Goal: Find specific page/section: Find specific page/section

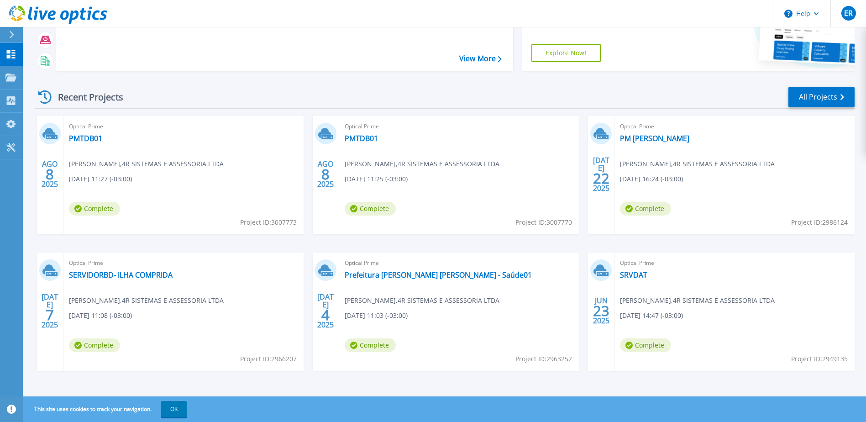
scroll to position [84, 0]
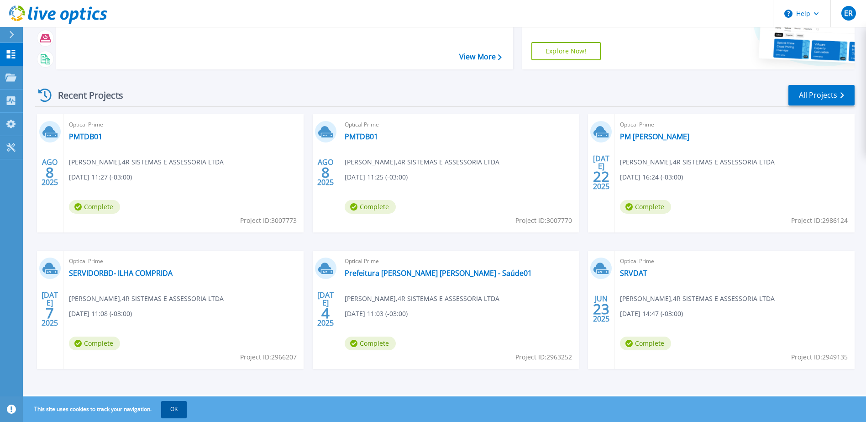
click at [176, 410] on button "OK" at bounding box center [174, 409] width 26 height 16
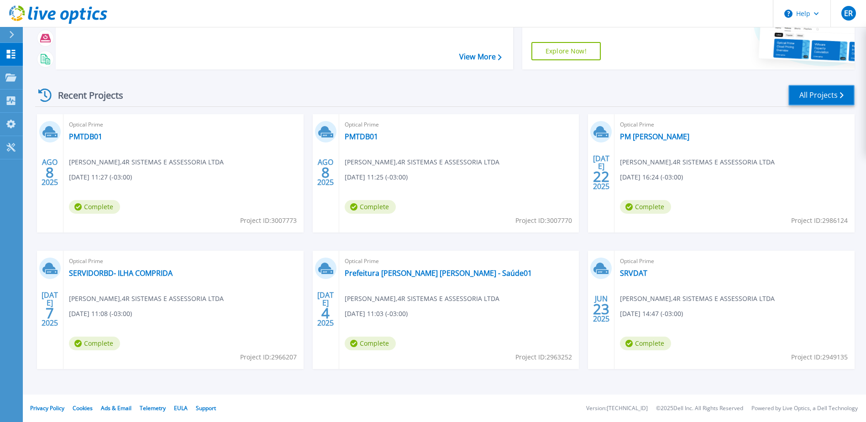
click at [816, 95] on link "All Projects" at bounding box center [822, 95] width 66 height 21
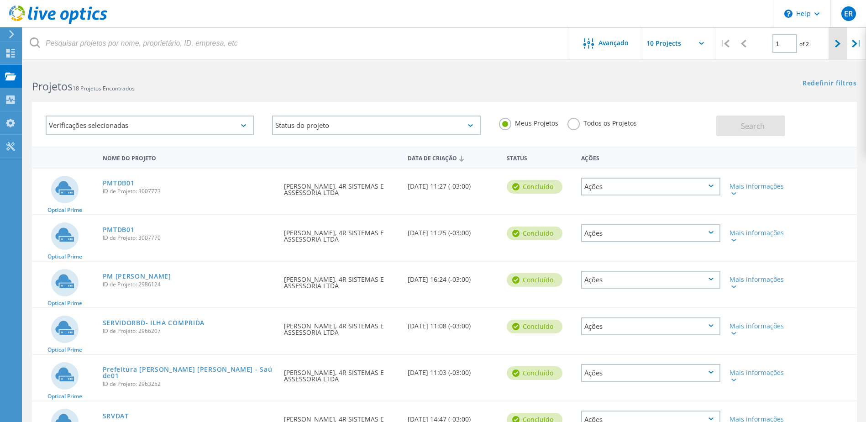
click at [838, 42] on icon at bounding box center [837, 44] width 5 height 8
type input "2"
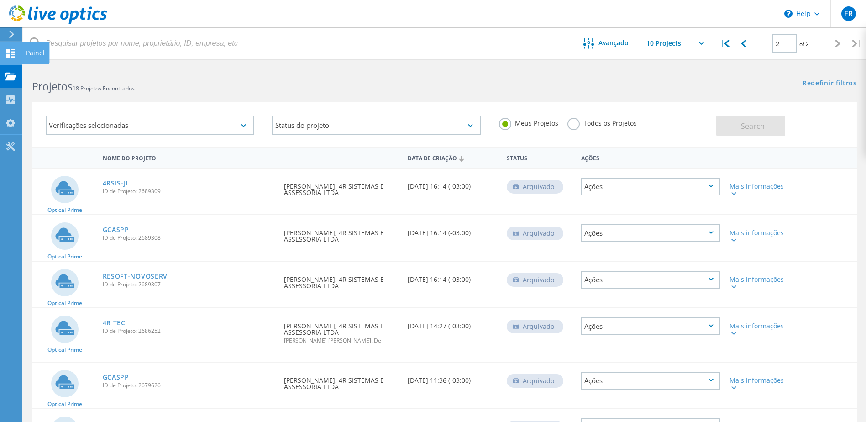
click at [11, 54] on use at bounding box center [10, 53] width 9 height 9
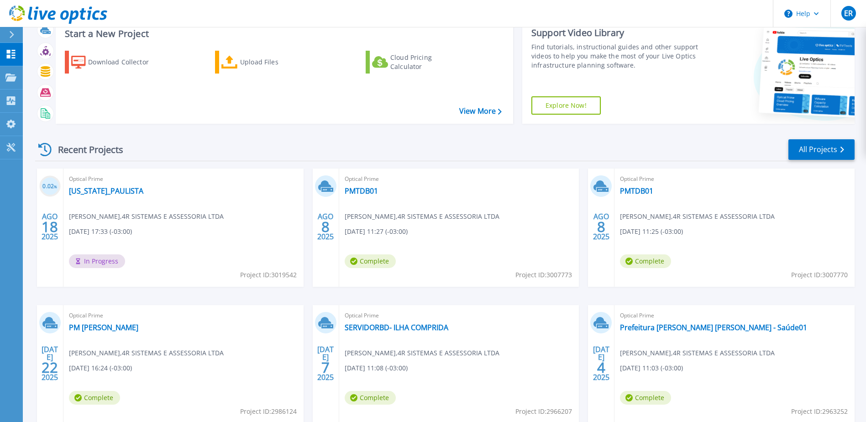
scroll to position [8, 0]
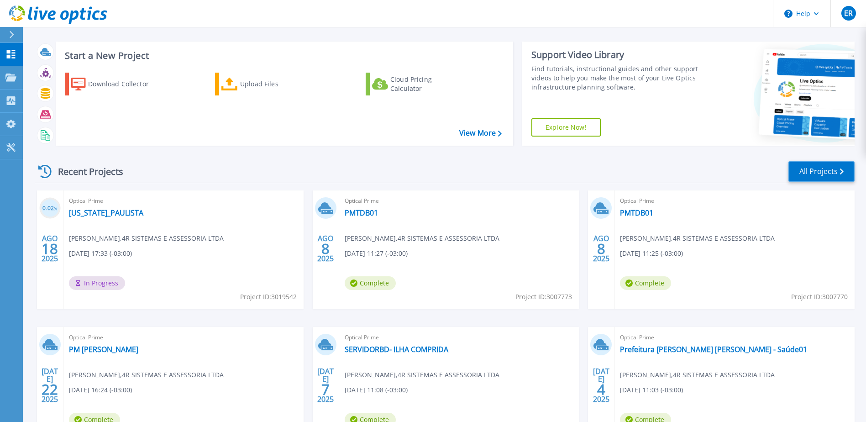
click at [825, 173] on link "All Projects" at bounding box center [822, 171] width 66 height 21
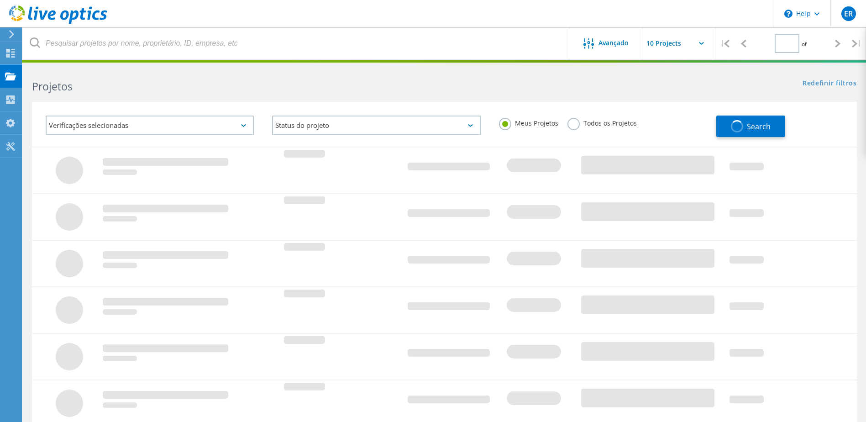
type input "2"
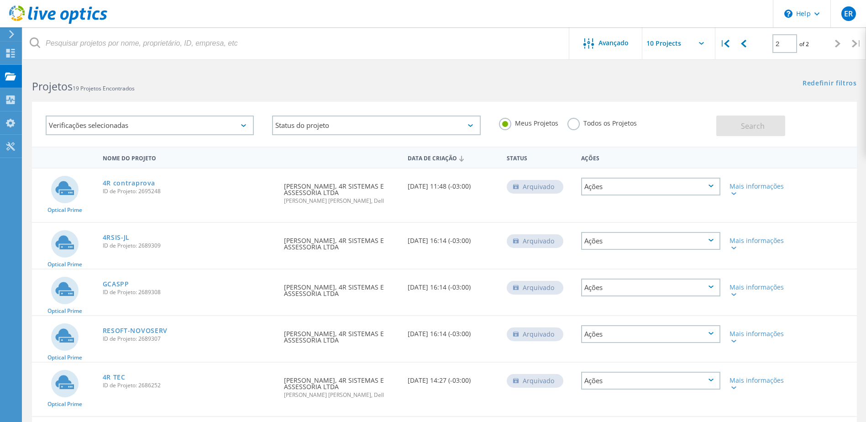
click at [700, 186] on div "Ações" at bounding box center [650, 187] width 139 height 18
click at [219, 207] on div "Optical Prime 4R contraprova ID de Projeto: 2695248 Solicitado por EMERSON REGI…" at bounding box center [444, 195] width 825 height 53
click at [572, 123] on label "Todos os Projetos" at bounding box center [602, 122] width 69 height 9
click at [0, 0] on input "Todos os Projetos" at bounding box center [0, 0] width 0 height 0
click at [758, 126] on span "Search" at bounding box center [753, 126] width 24 height 10
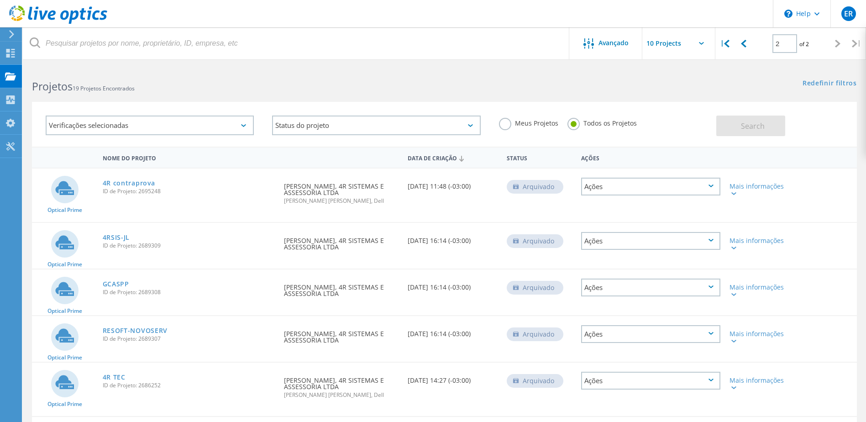
click at [242, 125] on icon at bounding box center [243, 125] width 5 height 3
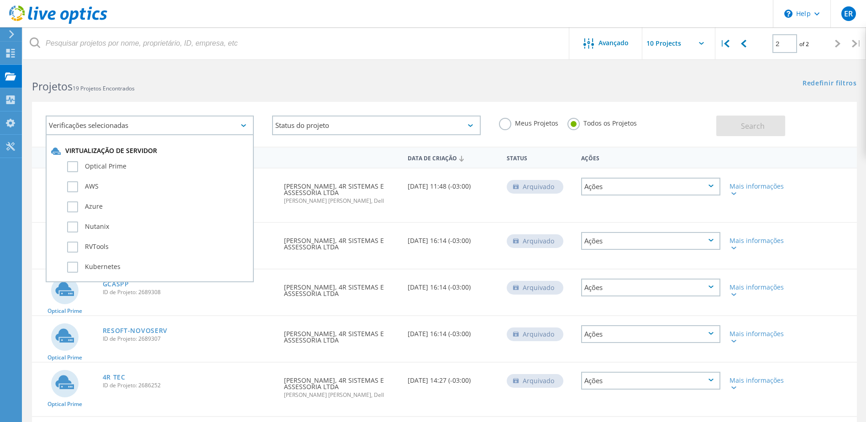
click at [242, 125] on icon at bounding box center [243, 125] width 5 height 3
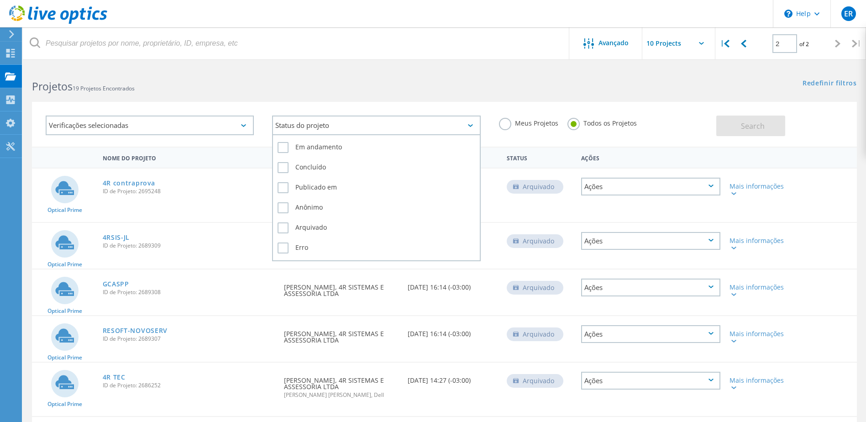
click at [348, 123] on div "Status do projeto" at bounding box center [376, 126] width 208 height 20
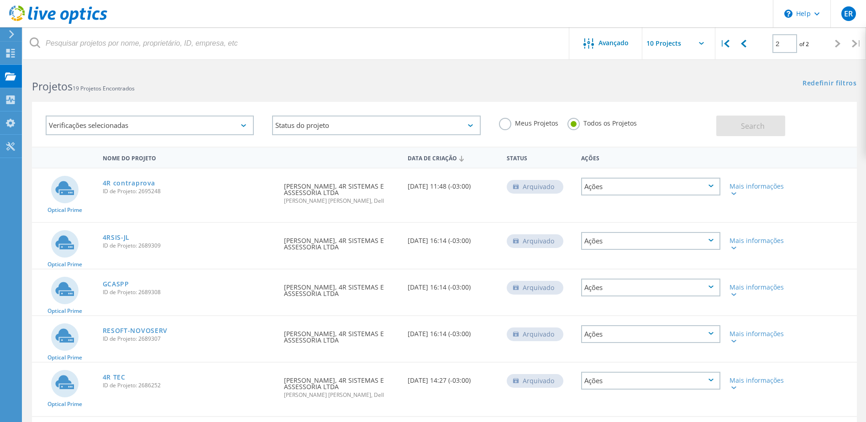
click at [238, 156] on div "Nome do Projeto" at bounding box center [189, 157] width 182 height 17
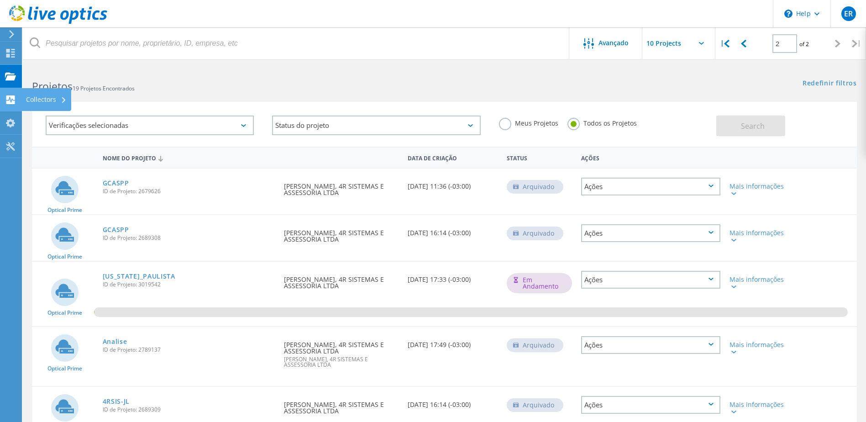
click at [42, 97] on div "Collectors" at bounding box center [46, 99] width 41 height 6
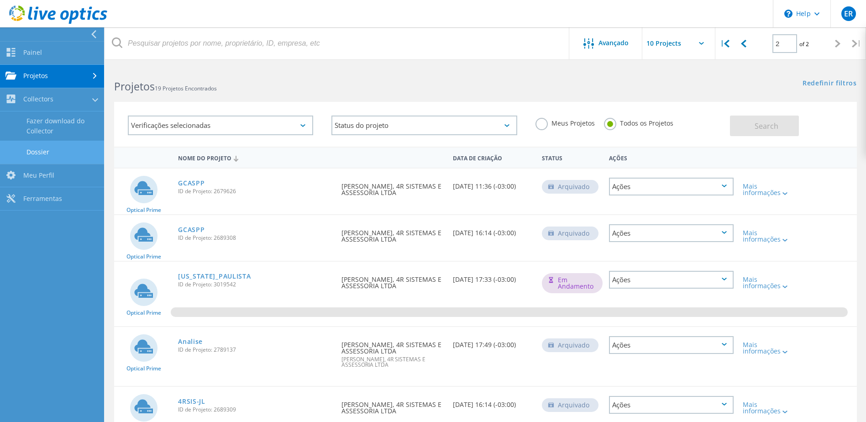
click at [34, 153] on link "Dossier" at bounding box center [52, 152] width 104 height 23
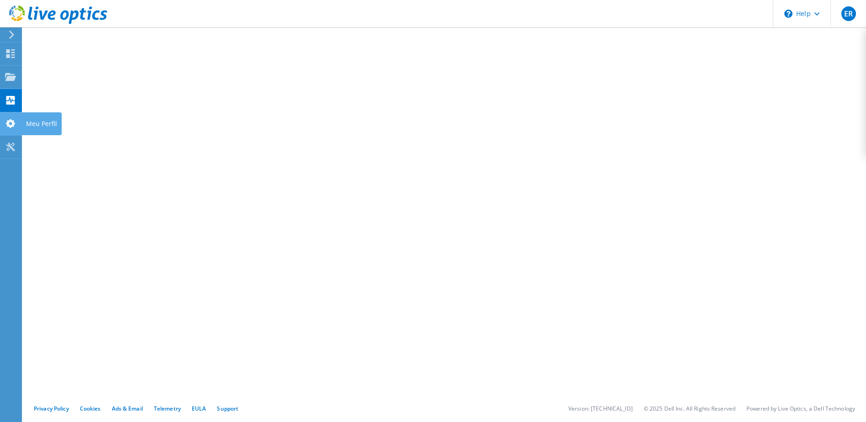
click at [6, 129] on div at bounding box center [10, 125] width 11 height 10
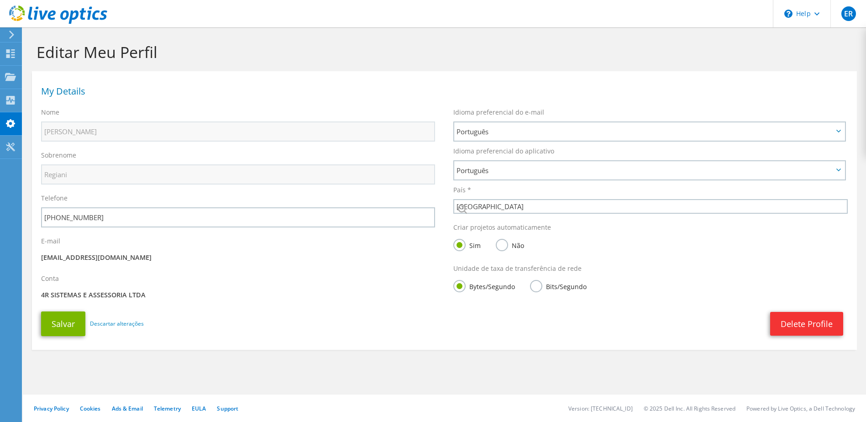
select select "30"
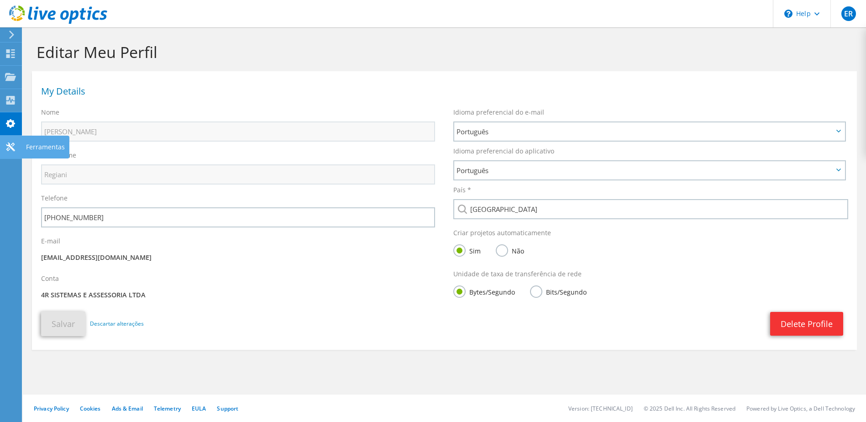
click at [7, 147] on icon at bounding box center [10, 146] width 11 height 9
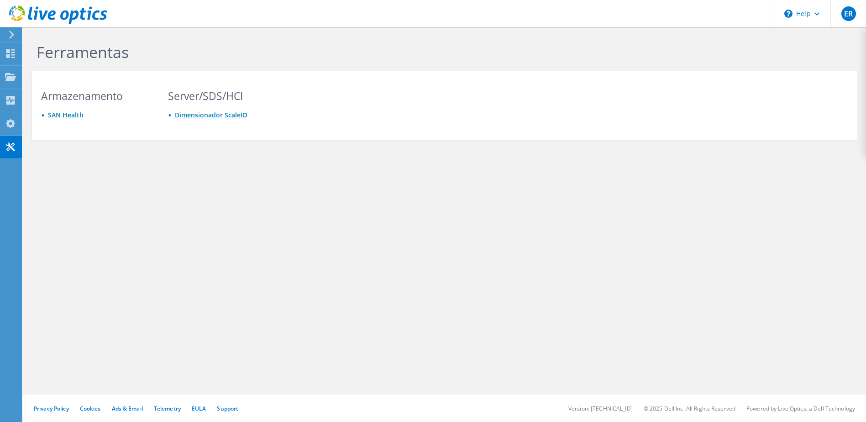
click at [201, 113] on link "Dimensionador ScaleIO" at bounding box center [211, 115] width 73 height 9
click at [14, 49] on use at bounding box center [10, 53] width 9 height 9
click at [10, 33] on icon at bounding box center [11, 35] width 7 height 8
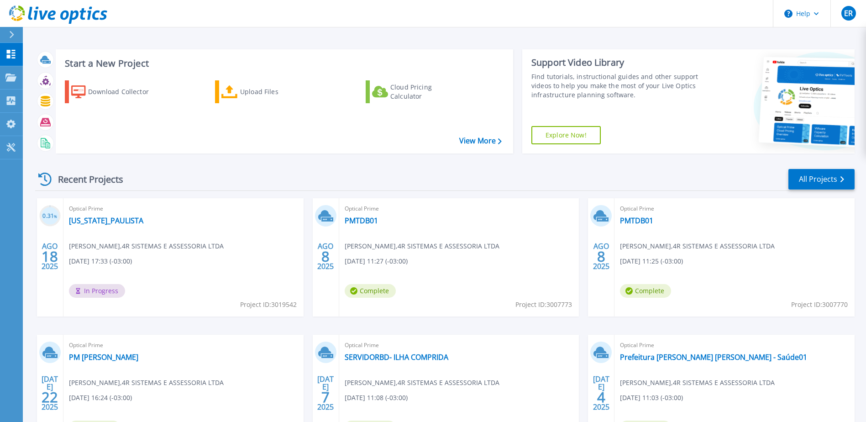
click at [569, 137] on link "Explore Now!" at bounding box center [566, 135] width 69 height 18
click at [559, 138] on link "Explore Now!" at bounding box center [566, 135] width 69 height 18
